Goal: Task Accomplishment & Management: Use online tool/utility

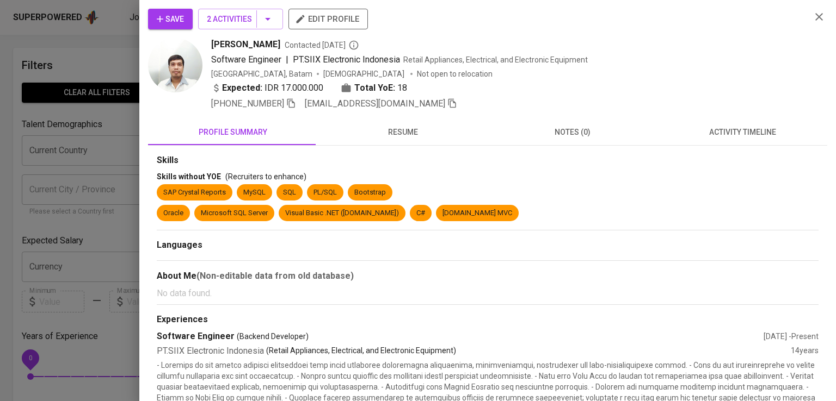
click at [127, 96] on div at bounding box center [418, 200] width 836 height 401
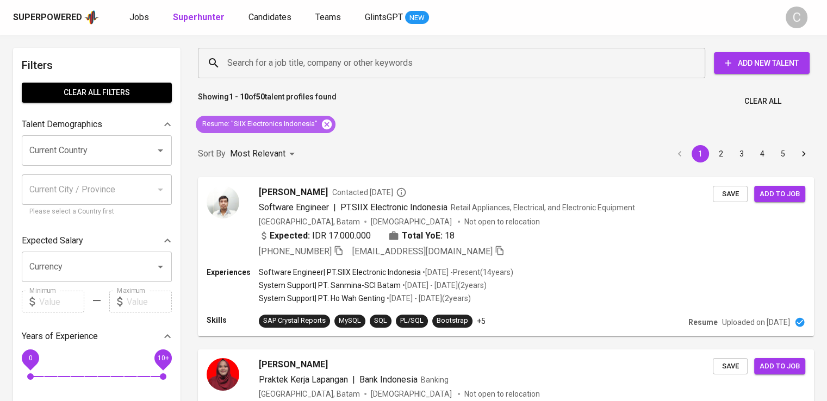
click at [321, 123] on icon at bounding box center [327, 125] width 12 height 12
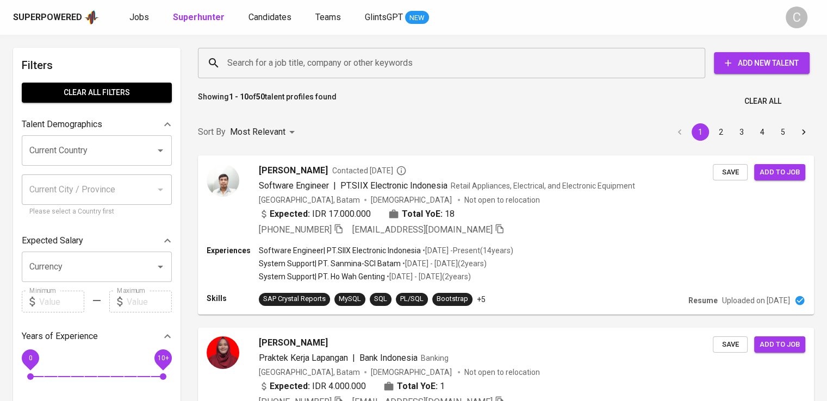
click at [363, 72] on input "Search for a job title, company or other keywords" at bounding box center [455, 63] width 460 height 21
click at [356, 63] on input "Search for a job title, company or other keywords" at bounding box center [455, 63] width 460 height 21
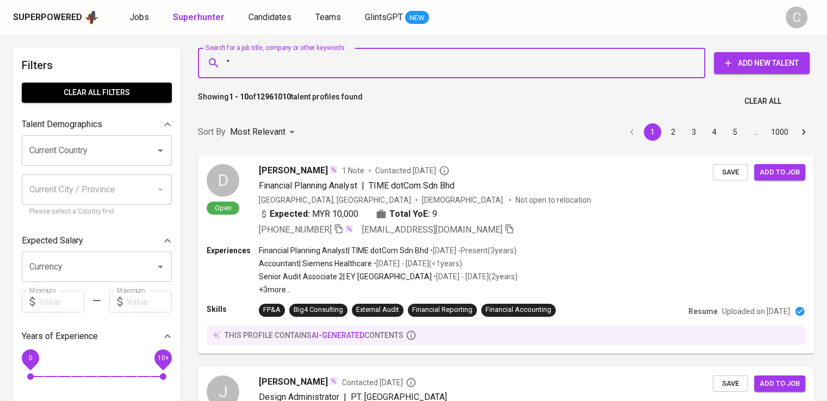
paste input "MAHKOTA PLASTIK INDONESIA"
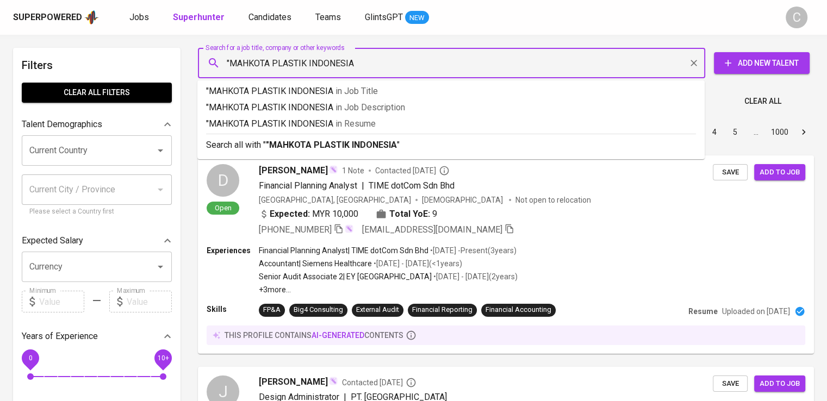
type input ""MAHKOTA PLASTIK INDONESIA""
click at [395, 129] on p ""MAHKOTA PLASTIK INDONESIA" in [GEOGRAPHIC_DATA]" at bounding box center [451, 124] width 490 height 13
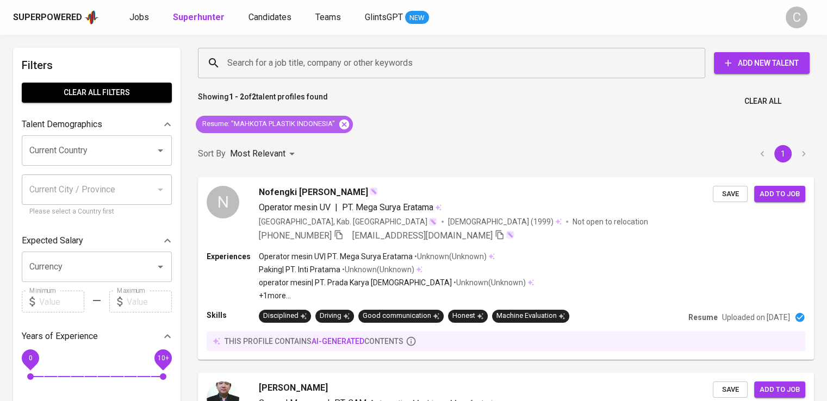
click at [349, 122] on icon at bounding box center [344, 124] width 10 height 10
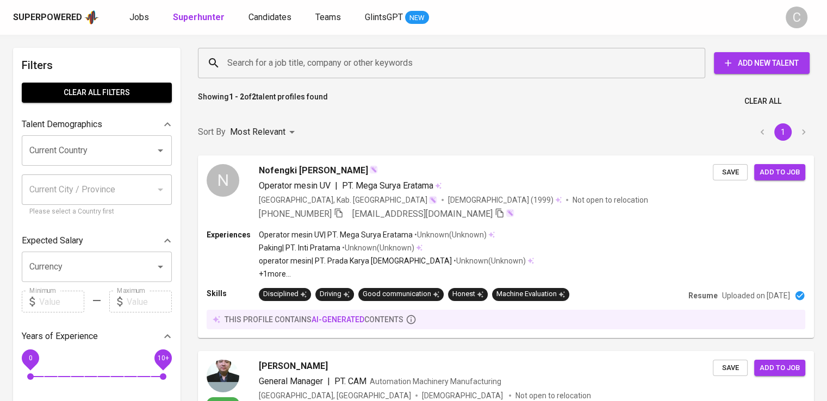
click at [332, 65] on input "Search for a job title, company or other keywords" at bounding box center [455, 63] width 460 height 21
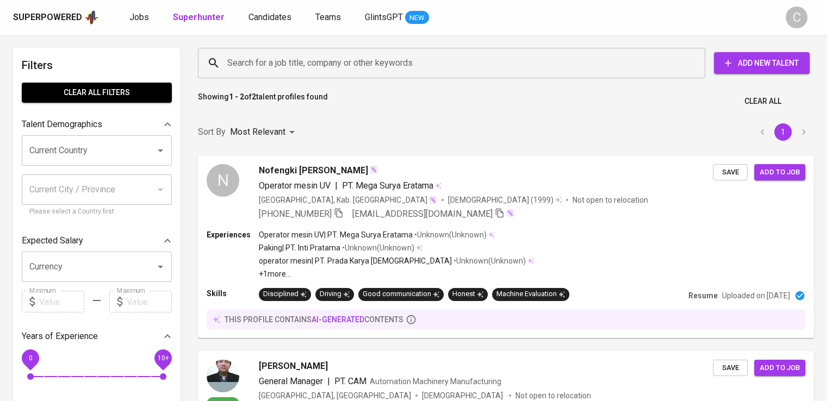
click at [332, 65] on input "Search for a job title, company or other keywords" at bounding box center [455, 63] width 460 height 21
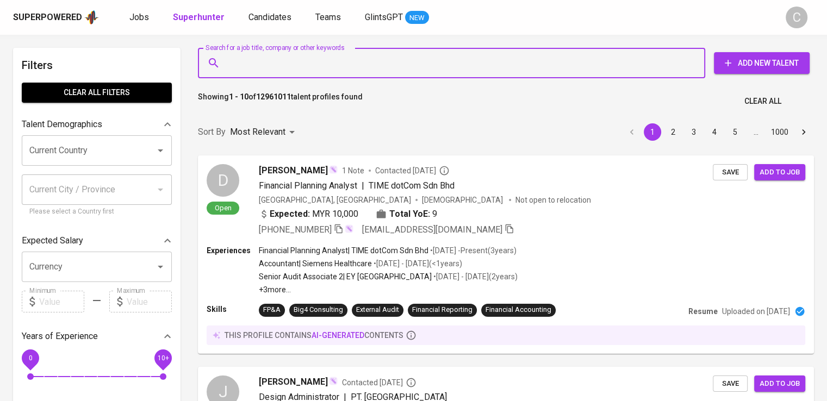
click at [332, 65] on input "Search for a job title, company or other keywords" at bounding box center [455, 63] width 460 height 21
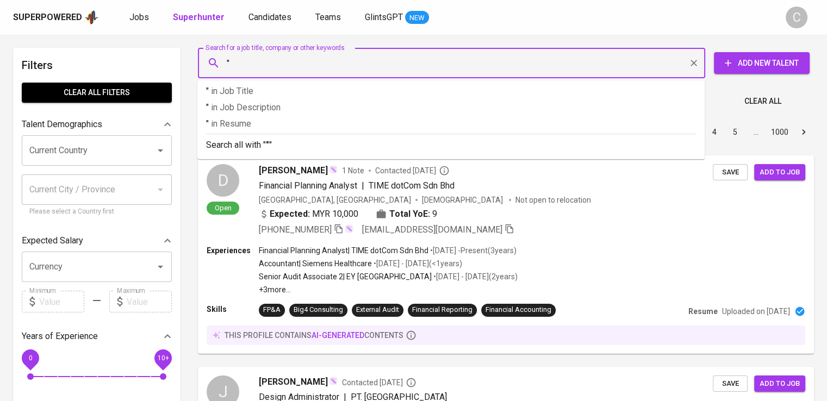
paste input "Braga Carex Indo"
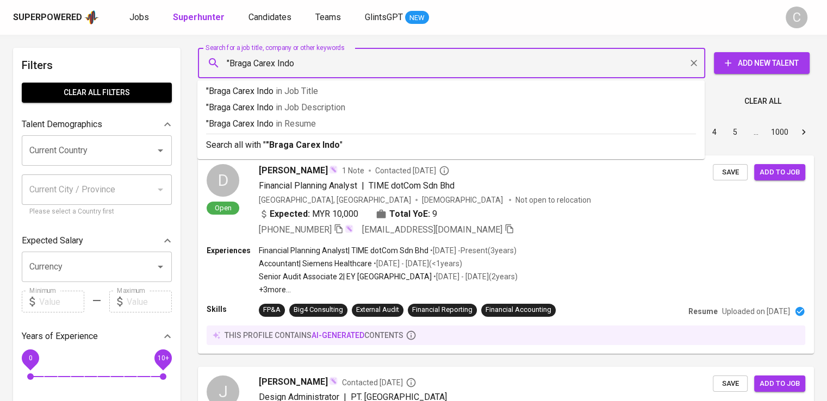
type input ""Braga Carex Indo""
click at [328, 129] on p ""Braga Carex Indo" in Resume" at bounding box center [451, 124] width 490 height 13
